Goal: Find specific page/section: Find specific page/section

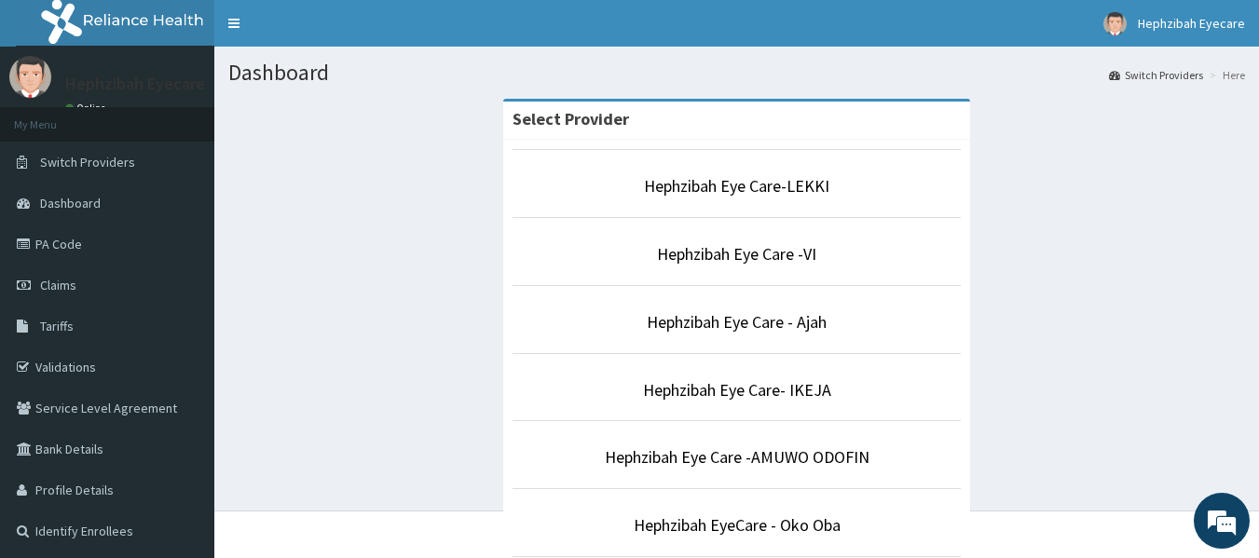
scroll to position [488, 0]
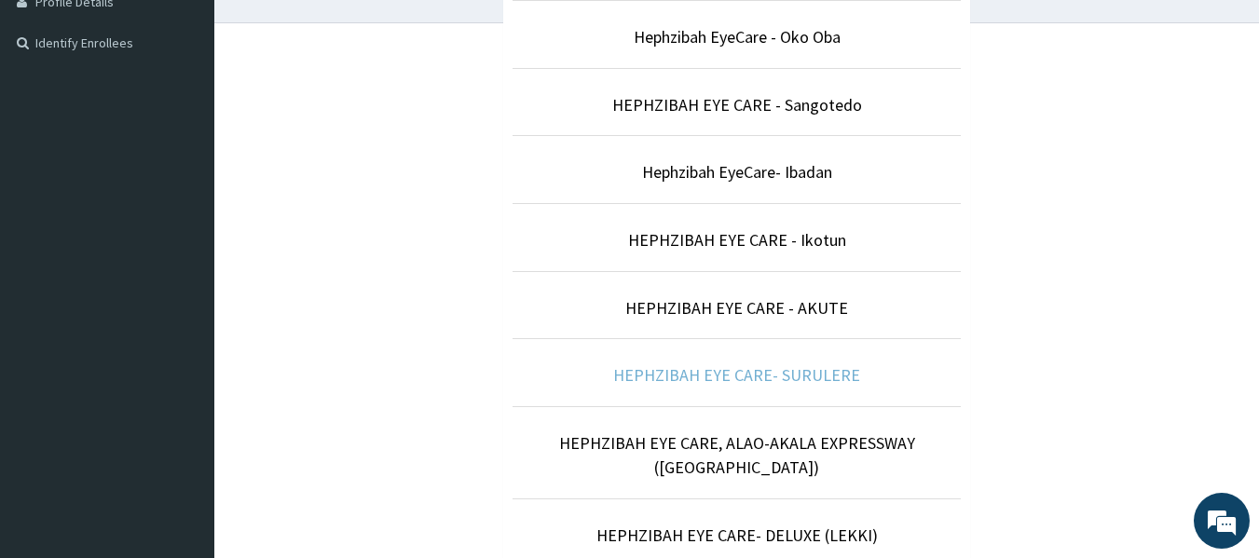
click at [802, 386] on link "HEPHZIBAH EYE CARE- SURULERE" at bounding box center [736, 374] width 247 height 21
